Goal: Task Accomplishment & Management: Complete application form

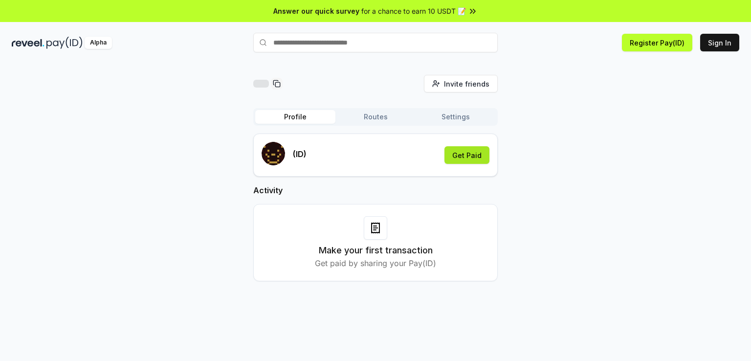
click at [463, 155] on button "Get Paid" at bounding box center [467, 155] width 45 height 18
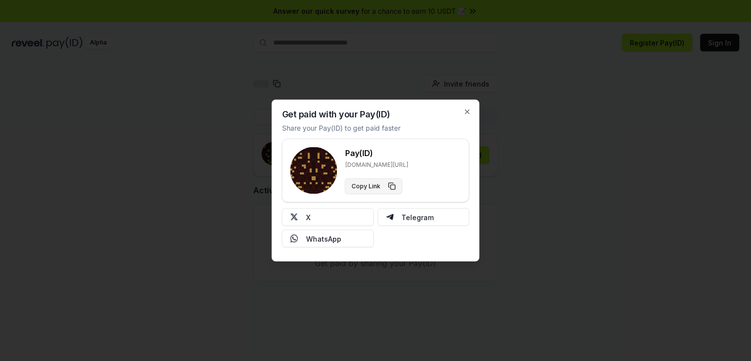
click at [384, 186] on button "Copy Link" at bounding box center [373, 187] width 57 height 16
click at [467, 112] on icon "button" at bounding box center [468, 112] width 4 height 4
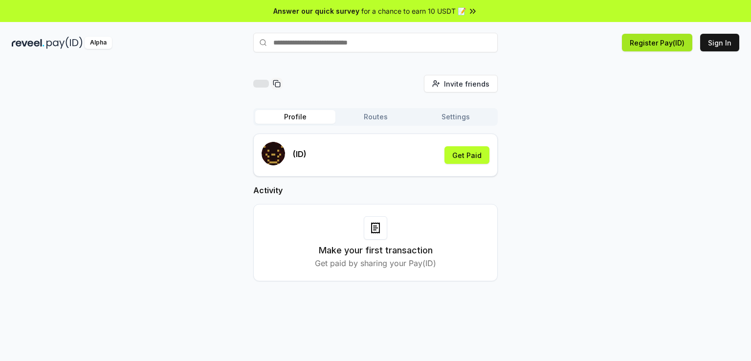
click at [636, 42] on button "Register Pay(ID)" at bounding box center [657, 43] width 70 height 18
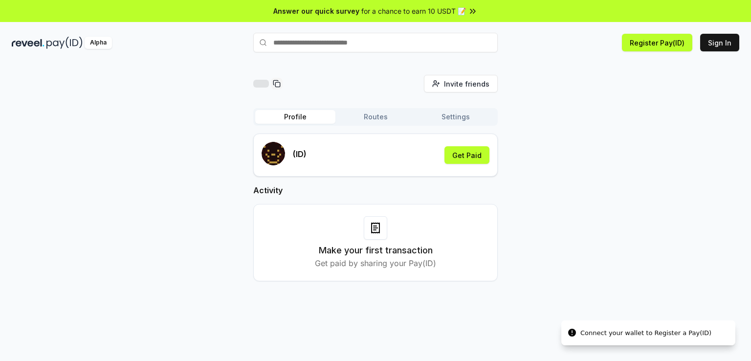
click at [432, 48] on input "text" at bounding box center [375, 43] width 245 height 20
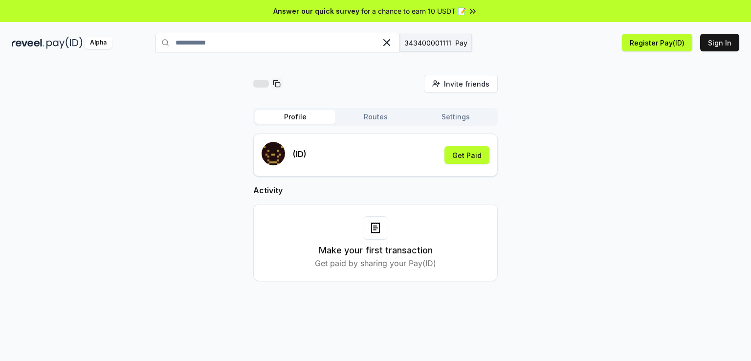
type input "**********"
click at [432, 51] on button "343400001111 Pay" at bounding box center [436, 43] width 72 height 18
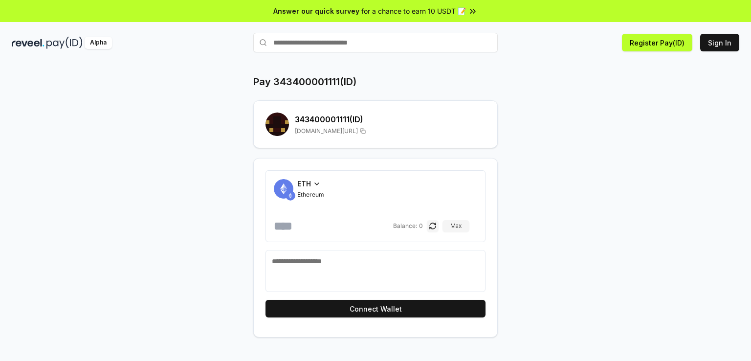
click at [309, 223] on input "number" at bounding box center [332, 226] width 117 height 16
type input "*"
type input "******"
click at [319, 188] on div "ETH Ethereum" at bounding box center [310, 189] width 27 height 20
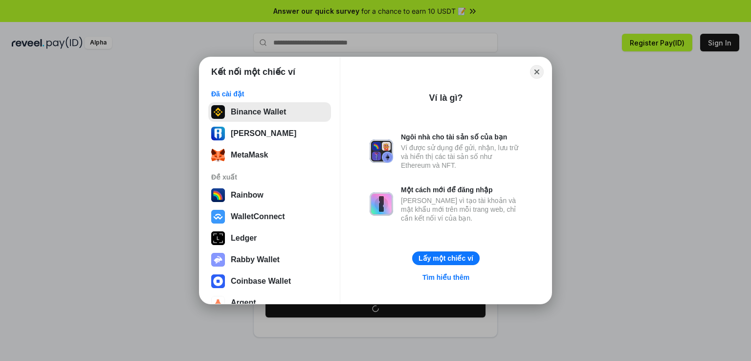
click at [284, 112] on button "Binance Wallet" at bounding box center [269, 112] width 123 height 20
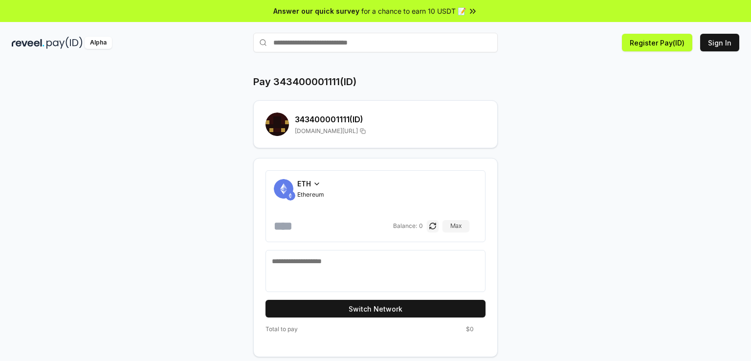
scroll to position [27, 0]
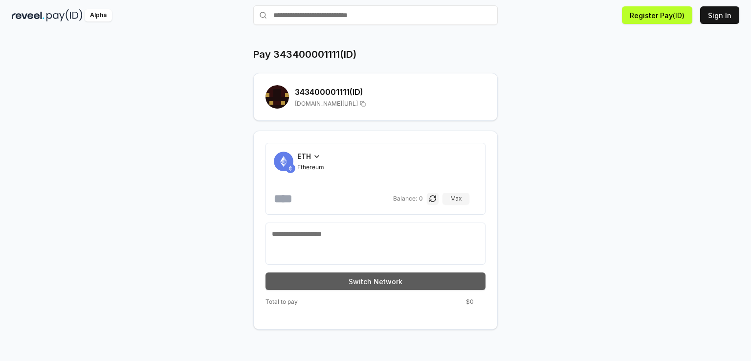
click at [434, 277] on button "Switch Network" at bounding box center [376, 281] width 220 height 18
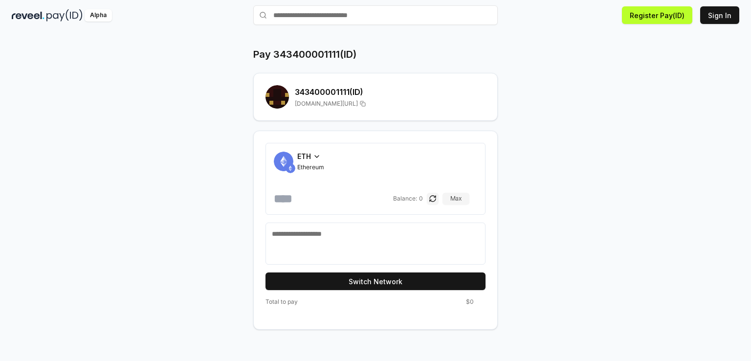
click at [314, 166] on span "Ethereum" at bounding box center [310, 167] width 27 height 8
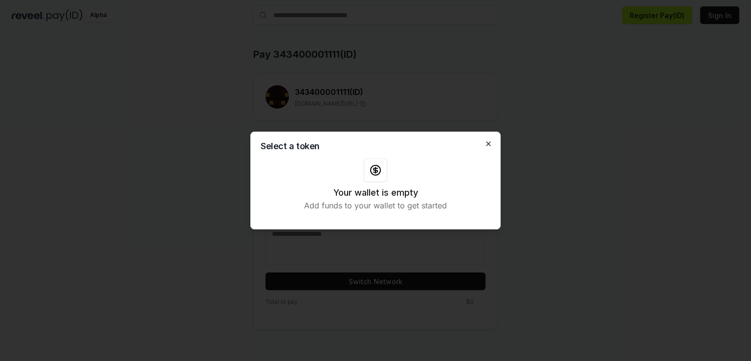
click at [487, 141] on icon "button" at bounding box center [489, 144] width 8 height 8
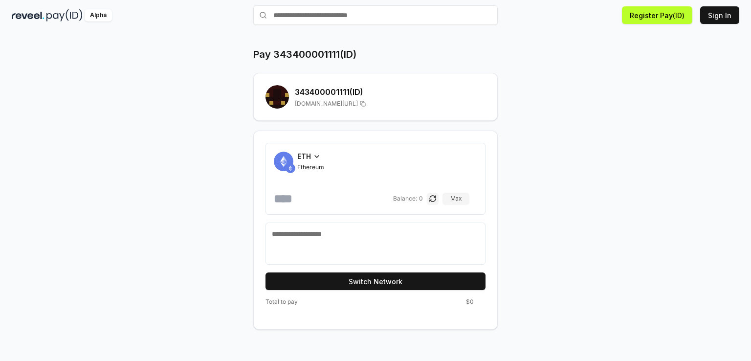
click at [320, 155] on icon at bounding box center [317, 157] width 8 height 8
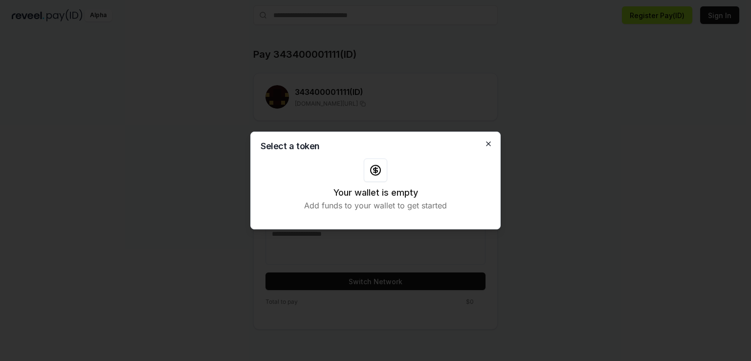
click at [485, 145] on icon "button" at bounding box center [489, 144] width 8 height 8
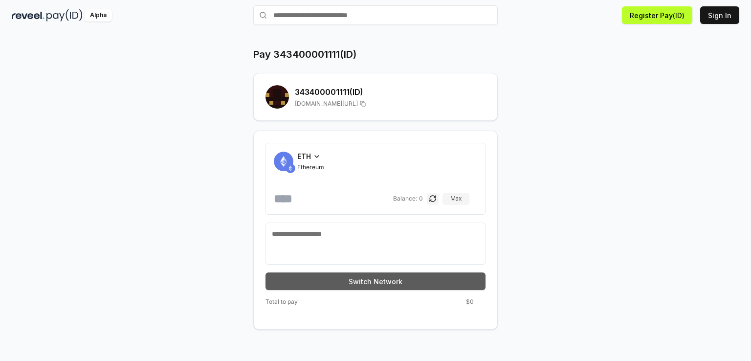
click at [430, 275] on button "Switch Network" at bounding box center [376, 281] width 220 height 18
click at [408, 285] on button "Switch Network" at bounding box center [376, 281] width 220 height 18
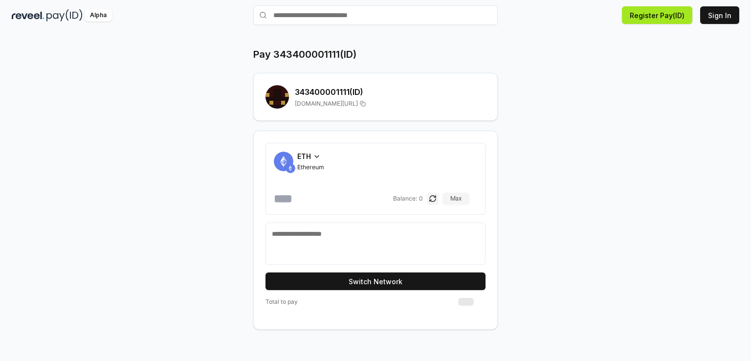
click at [661, 19] on button "Register Pay(ID)" at bounding box center [657, 15] width 70 height 18
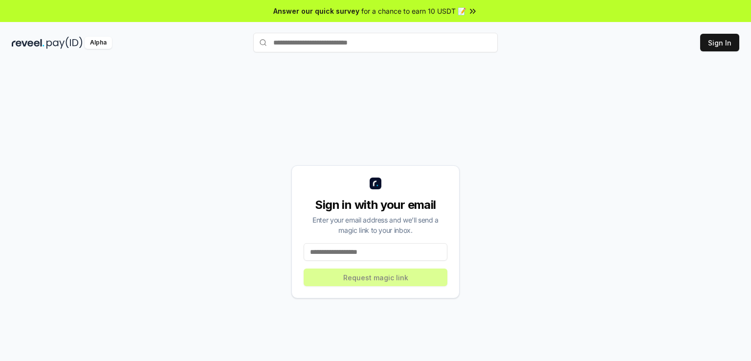
click at [374, 255] on input at bounding box center [376, 252] width 144 height 18
type input "**********"
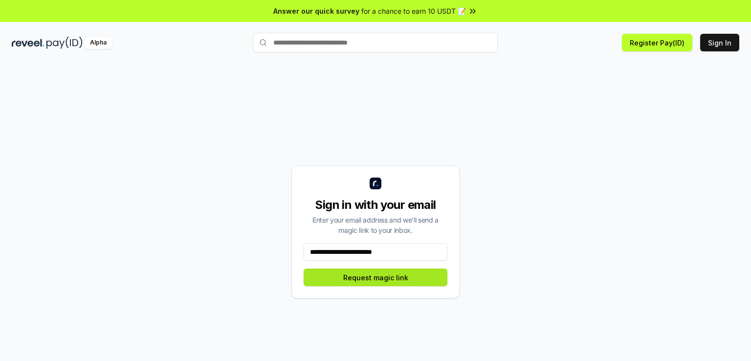
click at [382, 272] on button "Request magic link" at bounding box center [376, 278] width 144 height 18
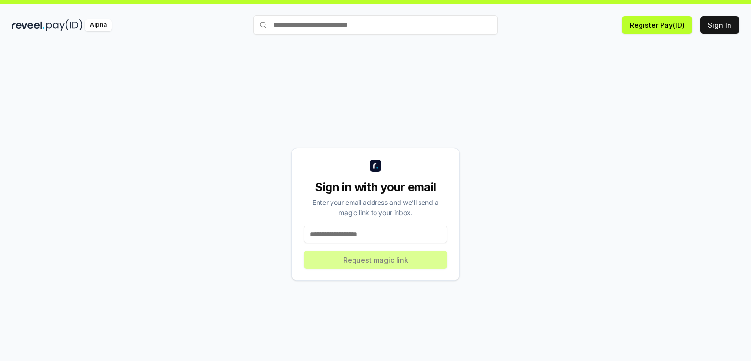
scroll to position [27, 0]
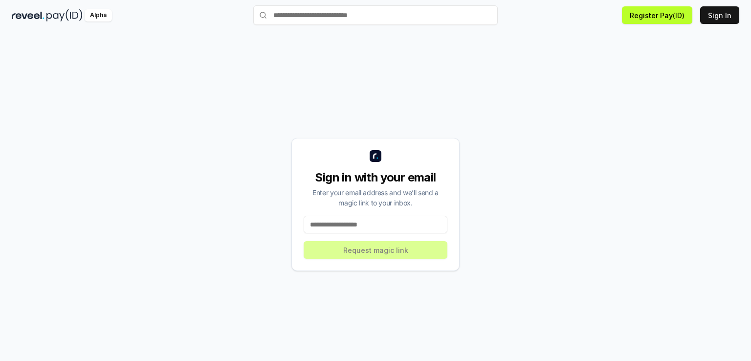
click at [389, 230] on input at bounding box center [376, 225] width 144 height 18
click at [714, 12] on button "Sign In" at bounding box center [719, 15] width 39 height 18
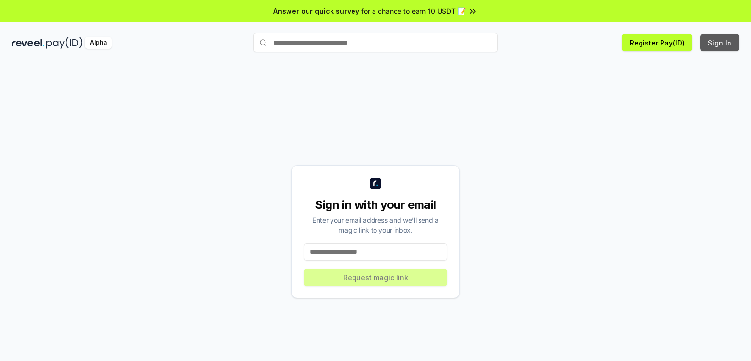
click at [718, 45] on button "Sign In" at bounding box center [719, 43] width 39 height 18
click at [660, 44] on button "Register Pay(ID)" at bounding box center [657, 43] width 70 height 18
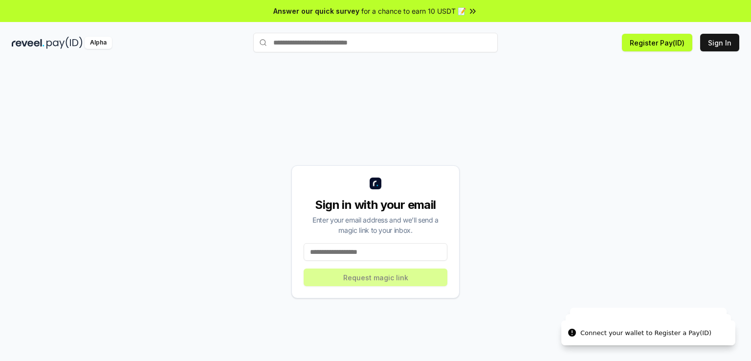
click at [660, 44] on button "Register Pay(ID)" at bounding box center [657, 43] width 70 height 18
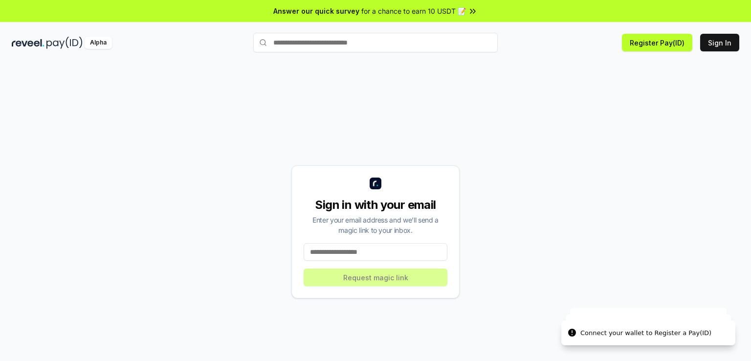
click at [660, 44] on button "Register Pay(ID)" at bounding box center [657, 43] width 70 height 18
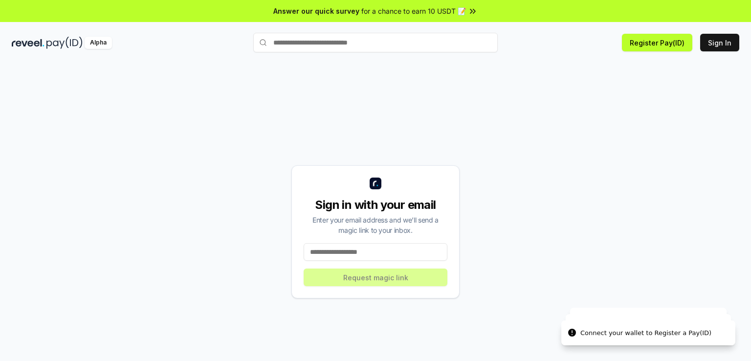
click at [660, 44] on button "Register Pay(ID)" at bounding box center [657, 43] width 70 height 18
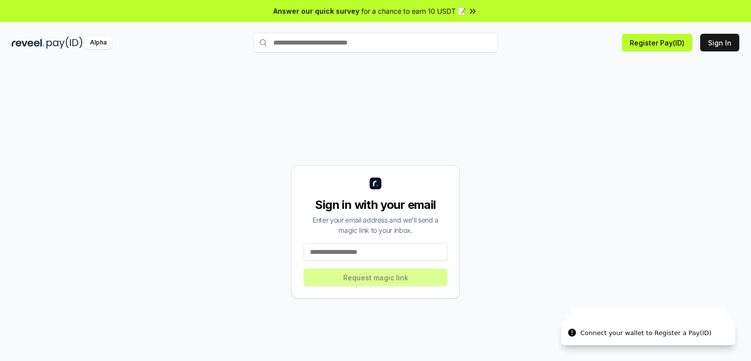
click at [379, 264] on div "Sign in with your email Enter your email address and we’ll send a magic link to…" at bounding box center [376, 231] width 168 height 133
click at [385, 253] on input at bounding box center [376, 252] width 144 height 18
type input "**********"
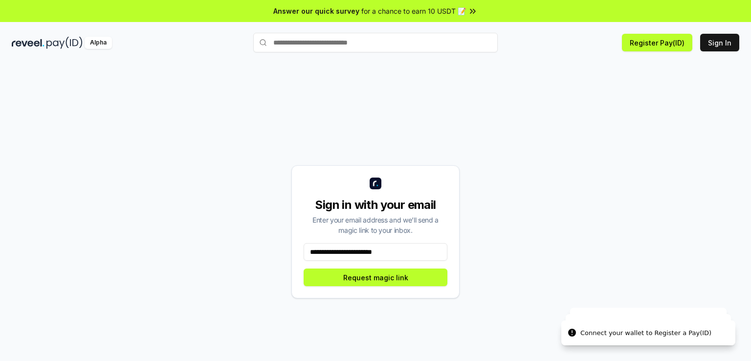
click at [403, 286] on div "**********" at bounding box center [376, 231] width 168 height 133
click at [407, 280] on button "Request magic link" at bounding box center [376, 278] width 144 height 18
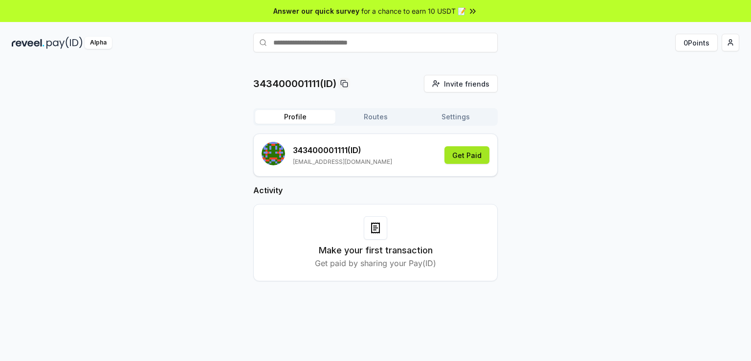
click at [478, 161] on button "Get Paid" at bounding box center [467, 155] width 45 height 18
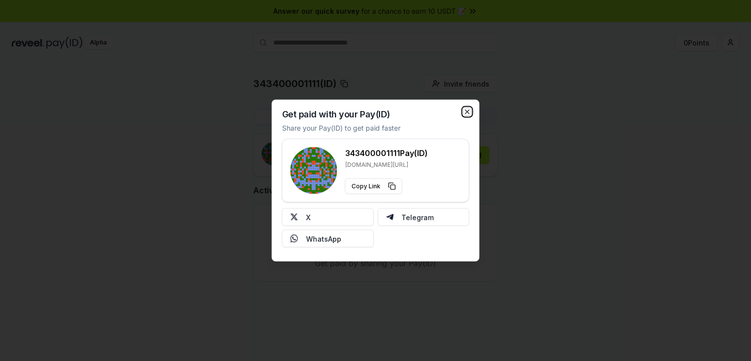
click at [466, 111] on icon "button" at bounding box center [468, 112] width 8 height 8
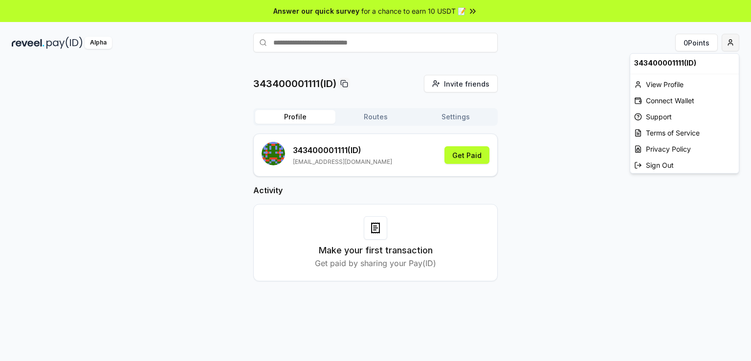
click at [733, 41] on html "Answer our quick survey for a chance to earn 10 USDT 📝 Alpha 0 Points 343400001…" at bounding box center [375, 180] width 751 height 361
click at [657, 100] on div "Connect Wallet" at bounding box center [685, 100] width 109 height 16
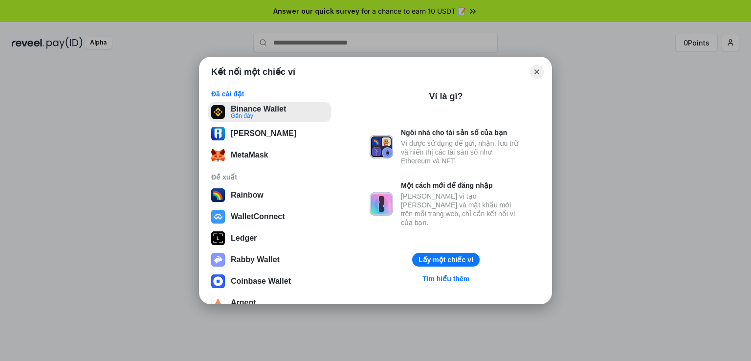
click at [278, 110] on button "Binance Wallet Gần đây" at bounding box center [269, 112] width 123 height 20
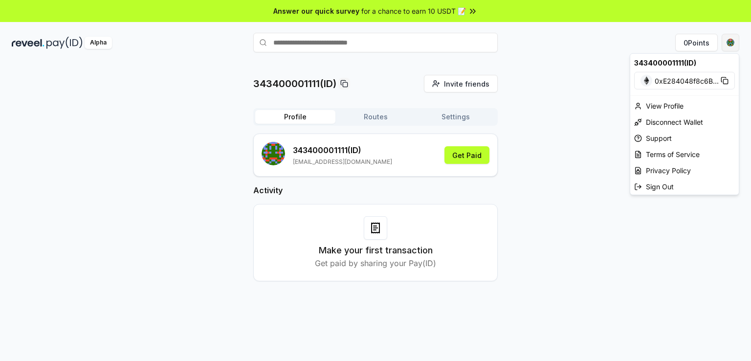
click at [729, 41] on html "Answer our quick survey for a chance to earn 10 USDT 📝 Alpha 0 Points 343400001…" at bounding box center [375, 180] width 751 height 361
click at [725, 79] on rect at bounding box center [725, 81] width 4 height 4
click at [646, 79] on img at bounding box center [647, 81] width 12 height 12
click at [650, 81] on img at bounding box center [647, 81] width 12 height 12
click at [663, 104] on div "View Profile" at bounding box center [685, 106] width 109 height 16
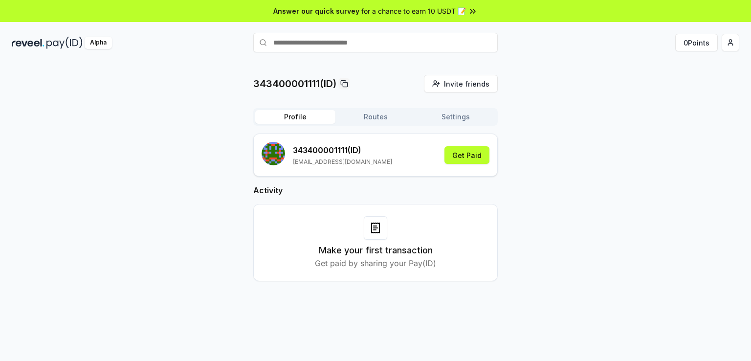
click at [57, 43] on img at bounding box center [64, 43] width 36 height 12
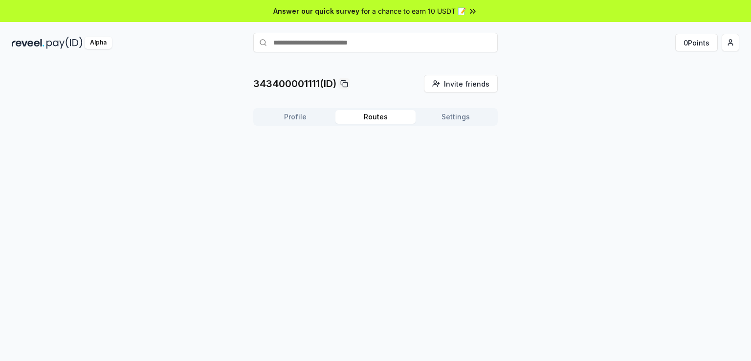
click at [361, 117] on button "Routes" at bounding box center [376, 117] width 80 height 14
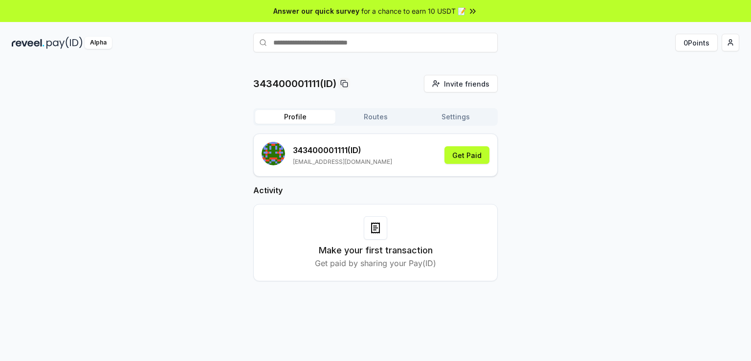
click at [297, 114] on button "Profile" at bounding box center [295, 117] width 80 height 14
click at [463, 153] on button "Get Paid" at bounding box center [467, 155] width 45 height 18
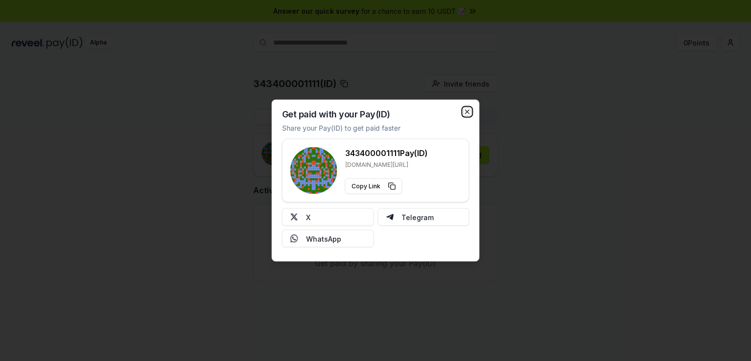
click at [467, 112] on icon "button" at bounding box center [468, 112] width 8 height 8
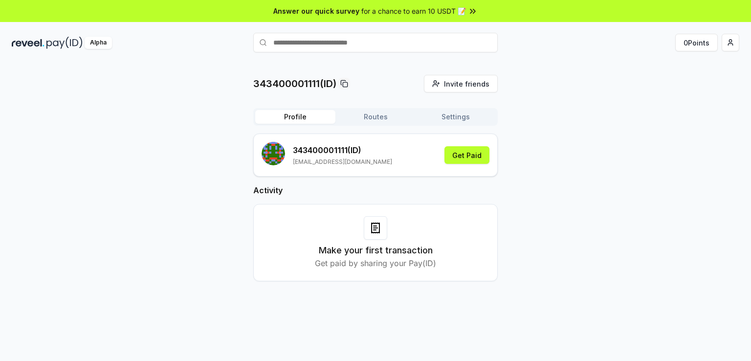
click at [374, 250] on h3 "Make your first transaction" at bounding box center [376, 251] width 114 height 14
click at [376, 226] on icon at bounding box center [375, 226] width 3 height 0
click at [46, 38] on img at bounding box center [64, 43] width 36 height 12
